Goal: Check status: Check status

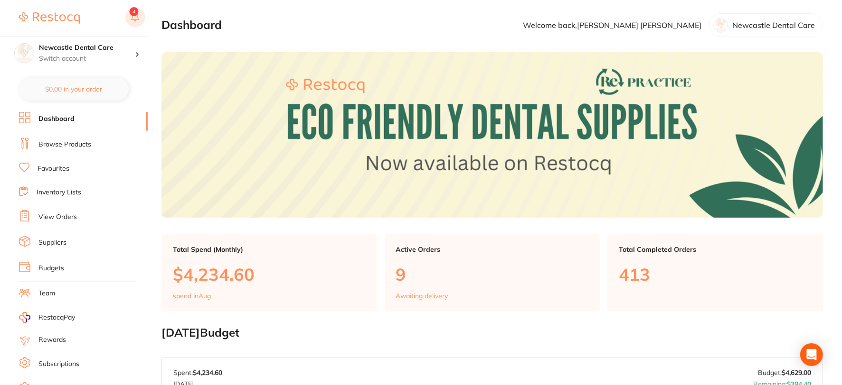
click at [138, 17] on icon at bounding box center [135, 16] width 8 height 8
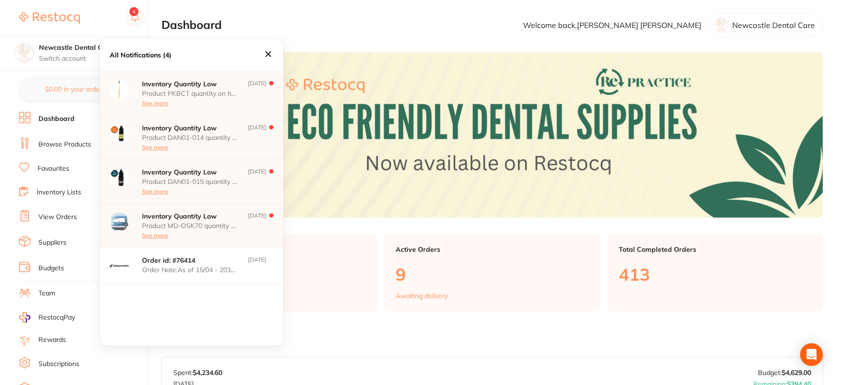
click at [188, 263] on p "Order id: # 76414" at bounding box center [189, 261] width 95 height 8
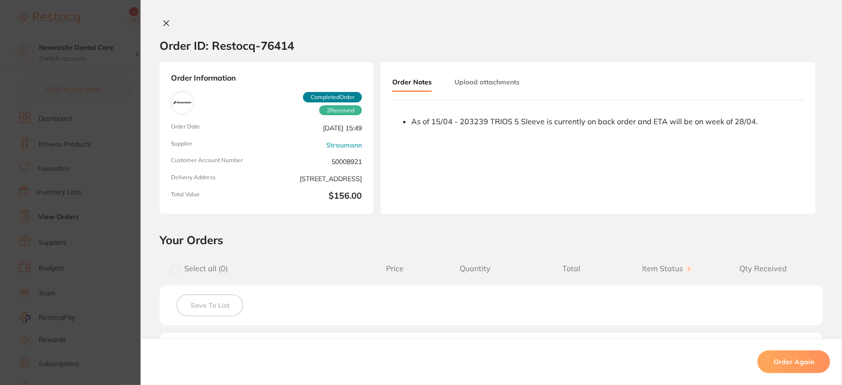
click at [159, 23] on button at bounding box center [165, 24] width 13 height 10
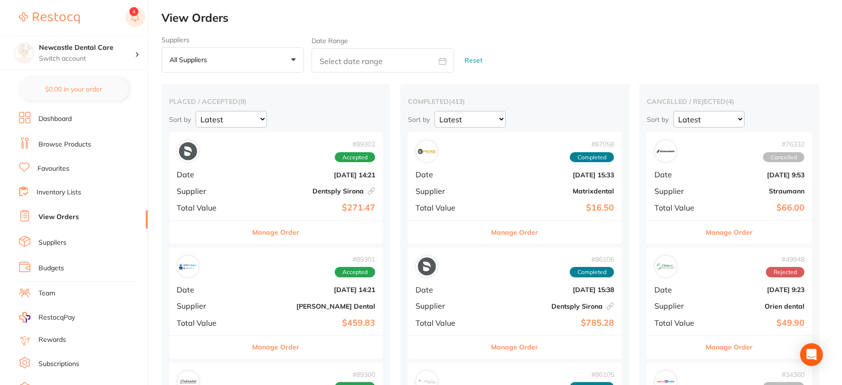
click at [129, 13] on button at bounding box center [135, 18] width 20 height 22
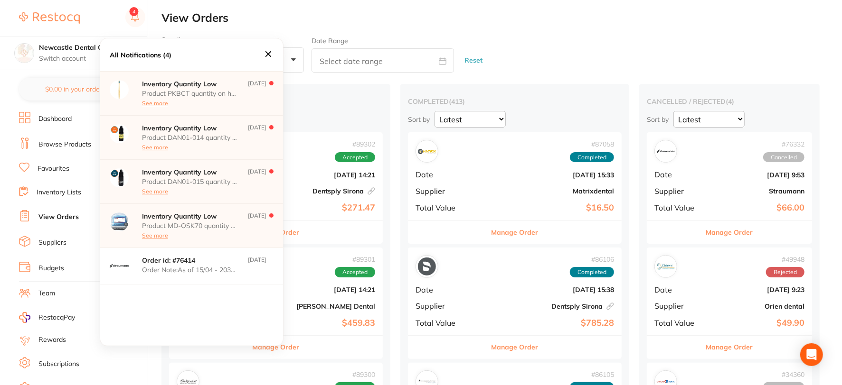
click at [193, 220] on p "Inventory Quantity Low" at bounding box center [189, 217] width 95 height 8
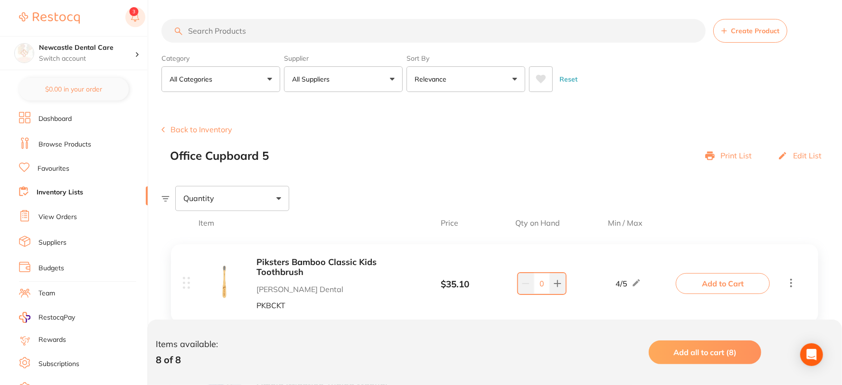
click at [129, 11] on rect at bounding box center [135, 17] width 20 height 20
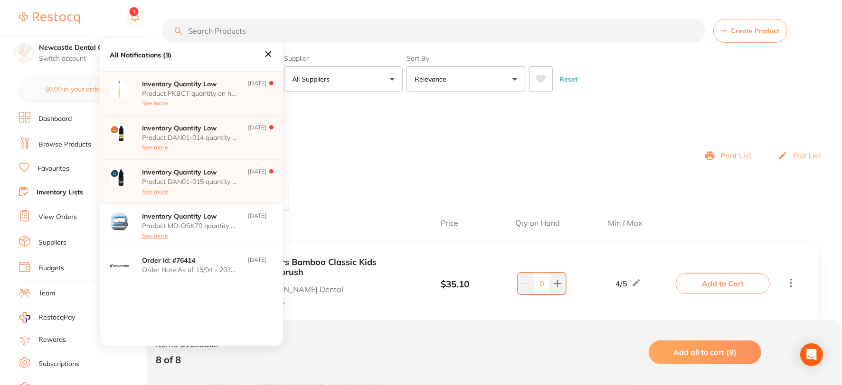
click at [178, 176] on div "Inventory Quantity Low Product DAN01-015 quantity on hand has fallen below its …" at bounding box center [189, 182] width 95 height 27
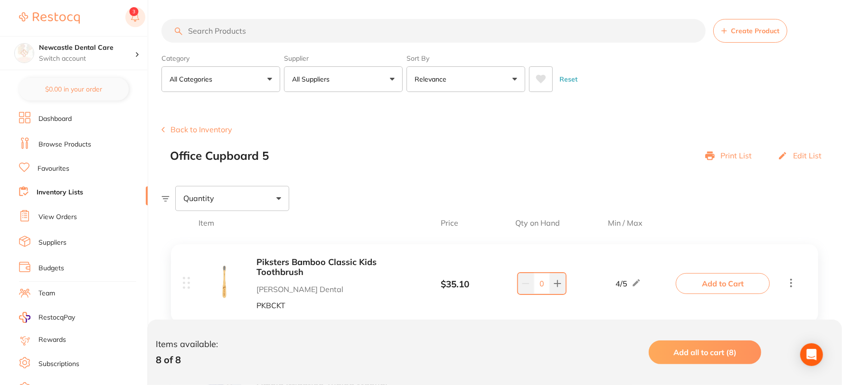
click at [138, 14] on rect at bounding box center [135, 17] width 20 height 20
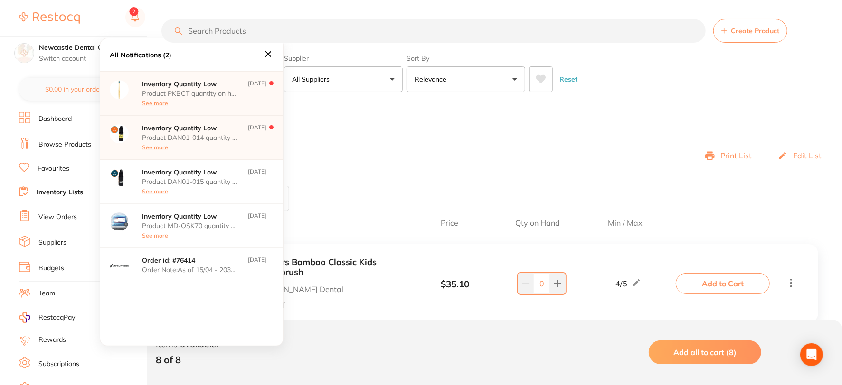
click at [201, 131] on p "Inventory Quantity Low" at bounding box center [189, 128] width 95 height 8
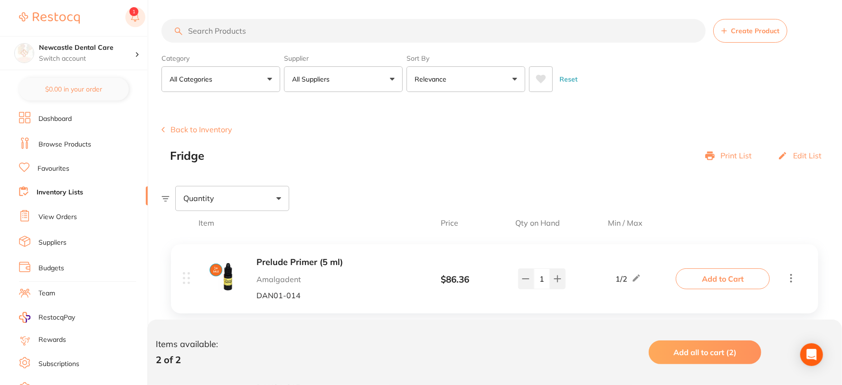
click at [131, 12] on button at bounding box center [135, 18] width 20 height 22
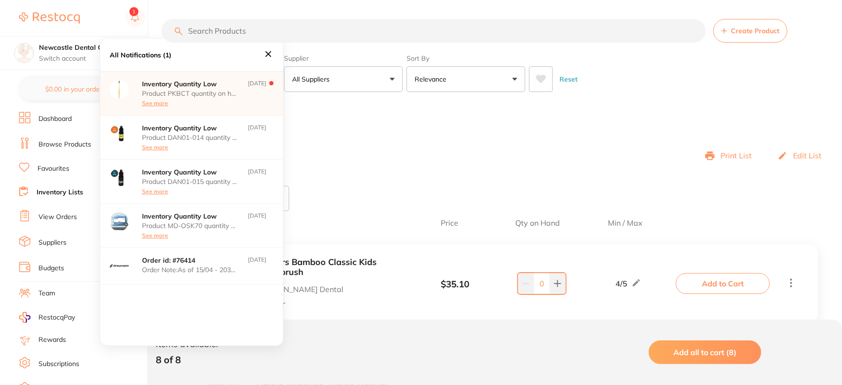
click at [181, 84] on p "Inventory Quantity Low" at bounding box center [189, 84] width 95 height 8
